Goal: Find specific page/section: Find specific page/section

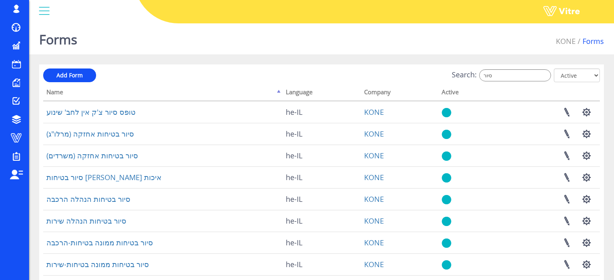
scroll to position [13, 0]
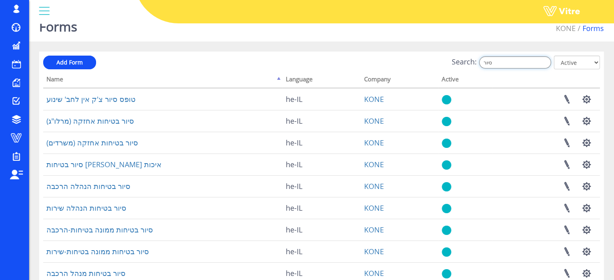
click at [508, 63] on input "סיור" at bounding box center [515, 62] width 72 height 12
type input "הרכ"
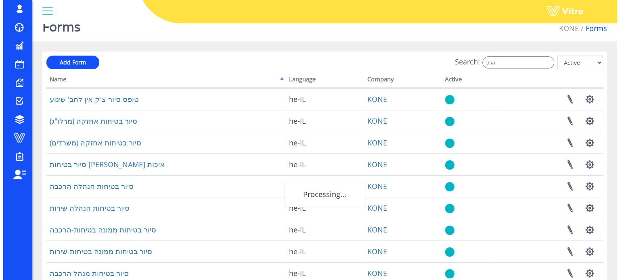
scroll to position [0, 0]
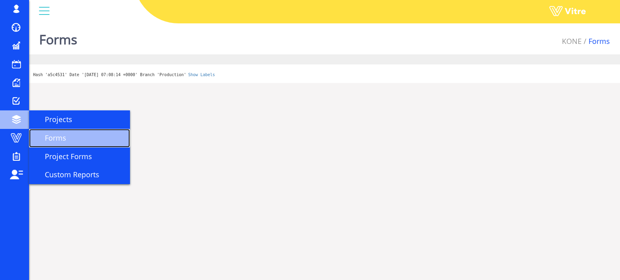
click at [56, 141] on span "Forms" at bounding box center [50, 138] width 31 height 10
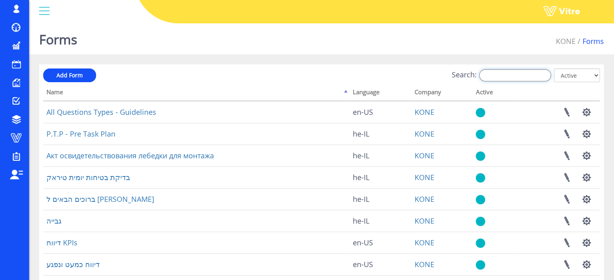
click at [492, 74] on input "Search:" at bounding box center [515, 75] width 72 height 12
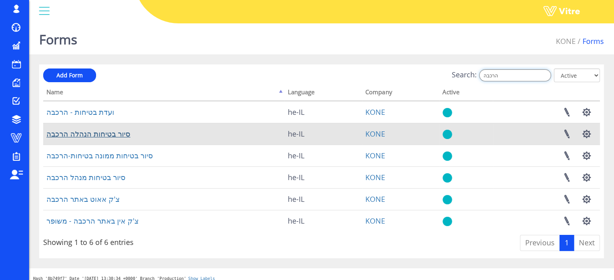
type input "הרכבה"
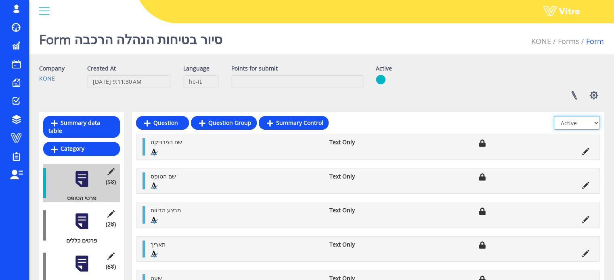
click at [597, 122] on select "All Active Not Active" at bounding box center [577, 123] width 46 height 14
select select "2"
click at [554, 116] on select "All Active Not Active" at bounding box center [577, 123] width 46 height 14
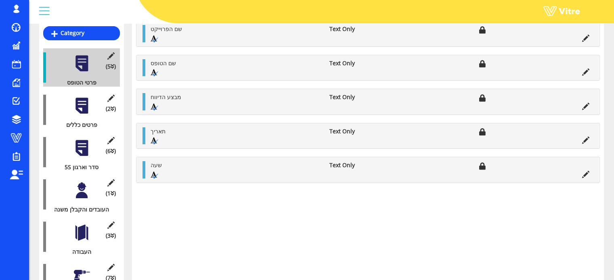
scroll to position [121, 0]
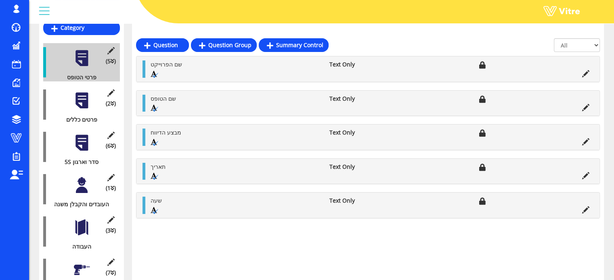
click at [84, 176] on div at bounding box center [82, 185] width 18 height 18
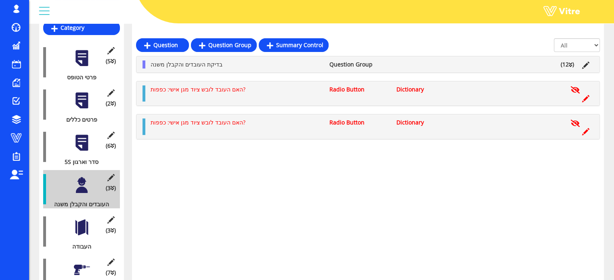
click at [570, 65] on icon at bounding box center [570, 65] width 4 height 6
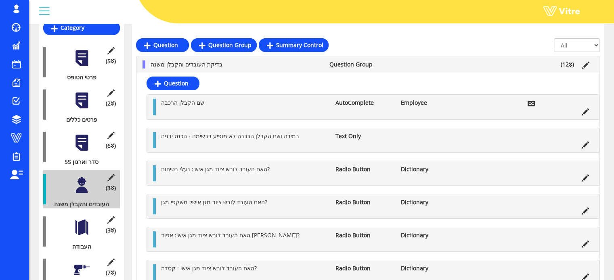
click at [570, 65] on icon at bounding box center [570, 65] width 4 height 6
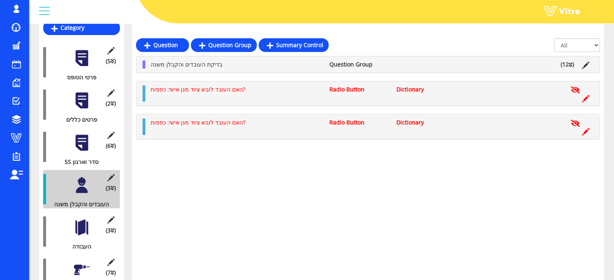
click at [261, 62] on li "בדיקת העובדים והקבלן משנה" at bounding box center [235, 65] width 179 height 8
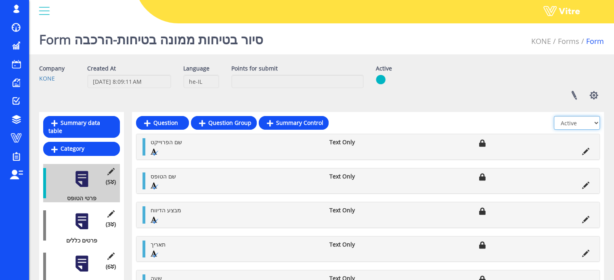
click at [595, 122] on select "All Active Not Active" at bounding box center [577, 123] width 46 height 14
select select "2"
click at [554, 116] on select "All Active Not Active" at bounding box center [577, 123] width 46 height 14
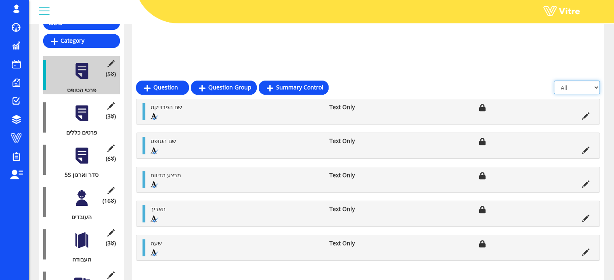
scroll to position [161, 0]
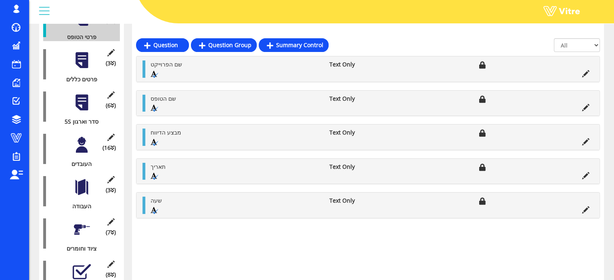
click at [81, 140] on div at bounding box center [82, 145] width 18 height 18
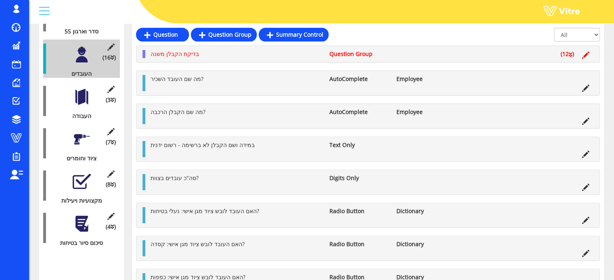
scroll to position [211, 0]
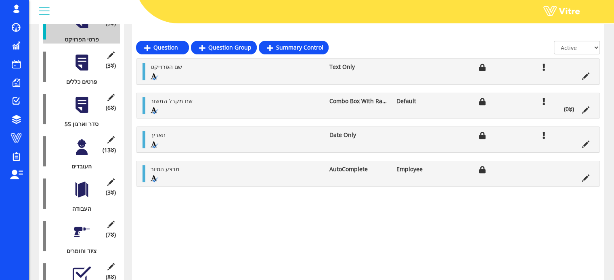
scroll to position [161, 0]
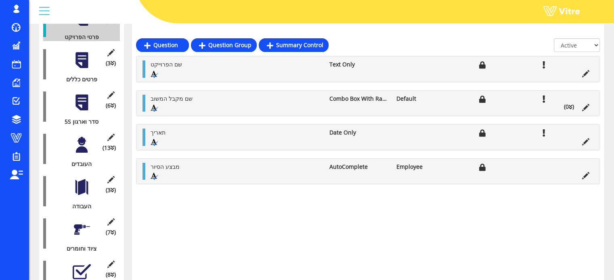
click at [83, 94] on div at bounding box center [82, 103] width 18 height 18
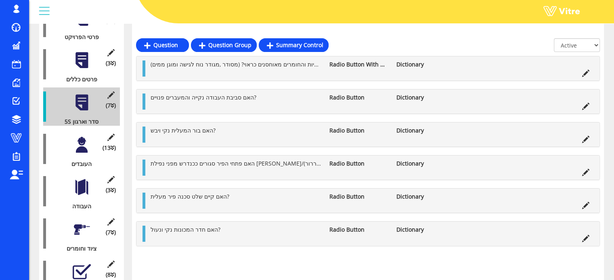
click at [80, 136] on div at bounding box center [82, 145] width 18 height 18
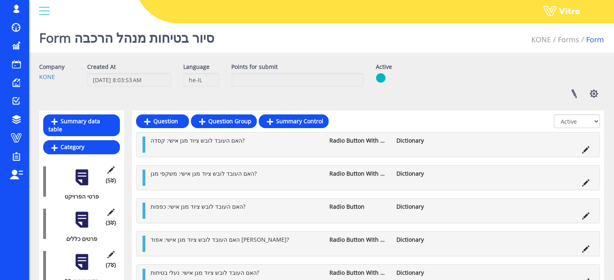
scroll to position [0, 0]
